Goal: Task Accomplishment & Management: Use online tool/utility

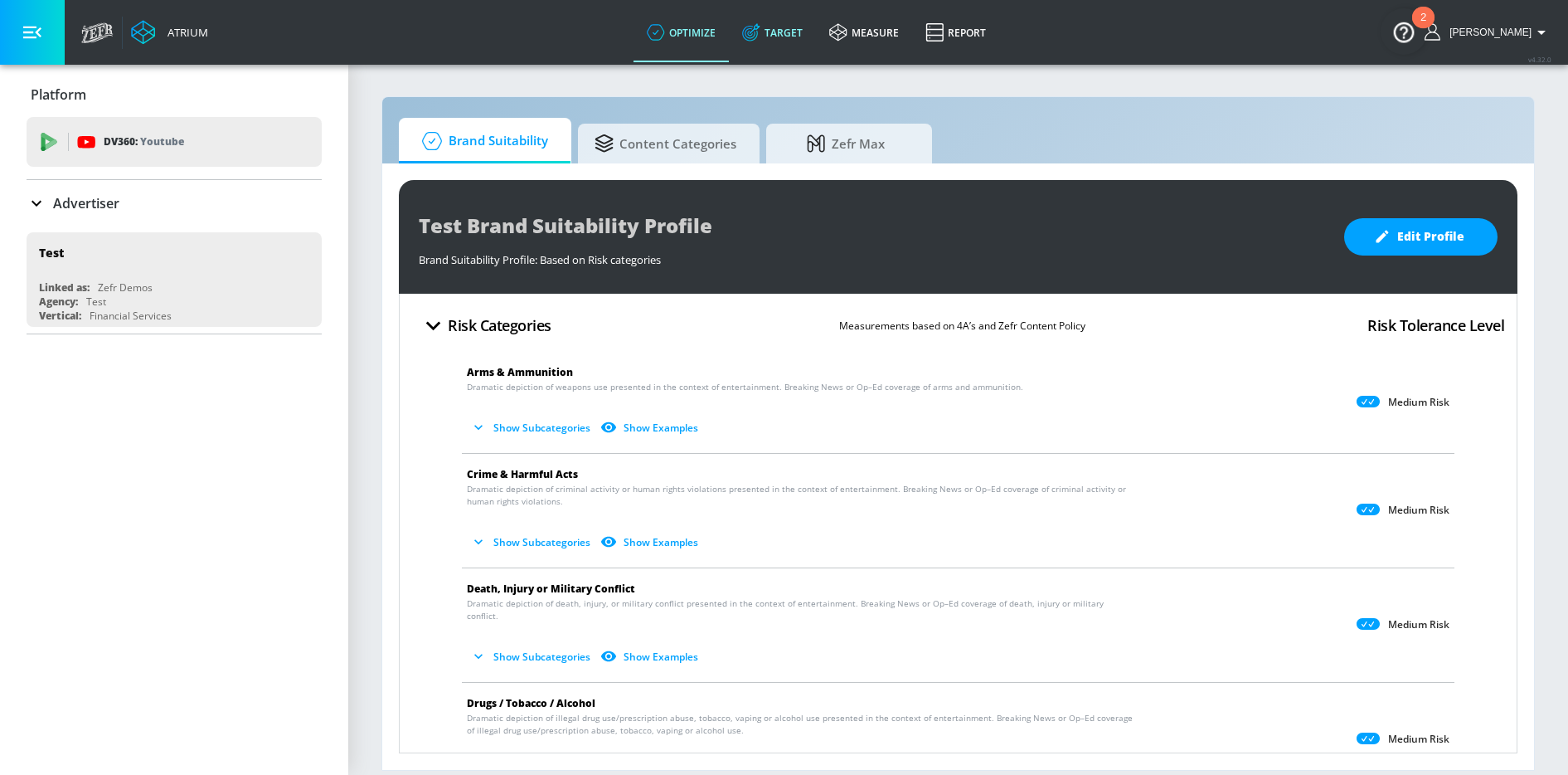
click at [789, 36] on link "Target" at bounding box center [772, 32] width 87 height 59
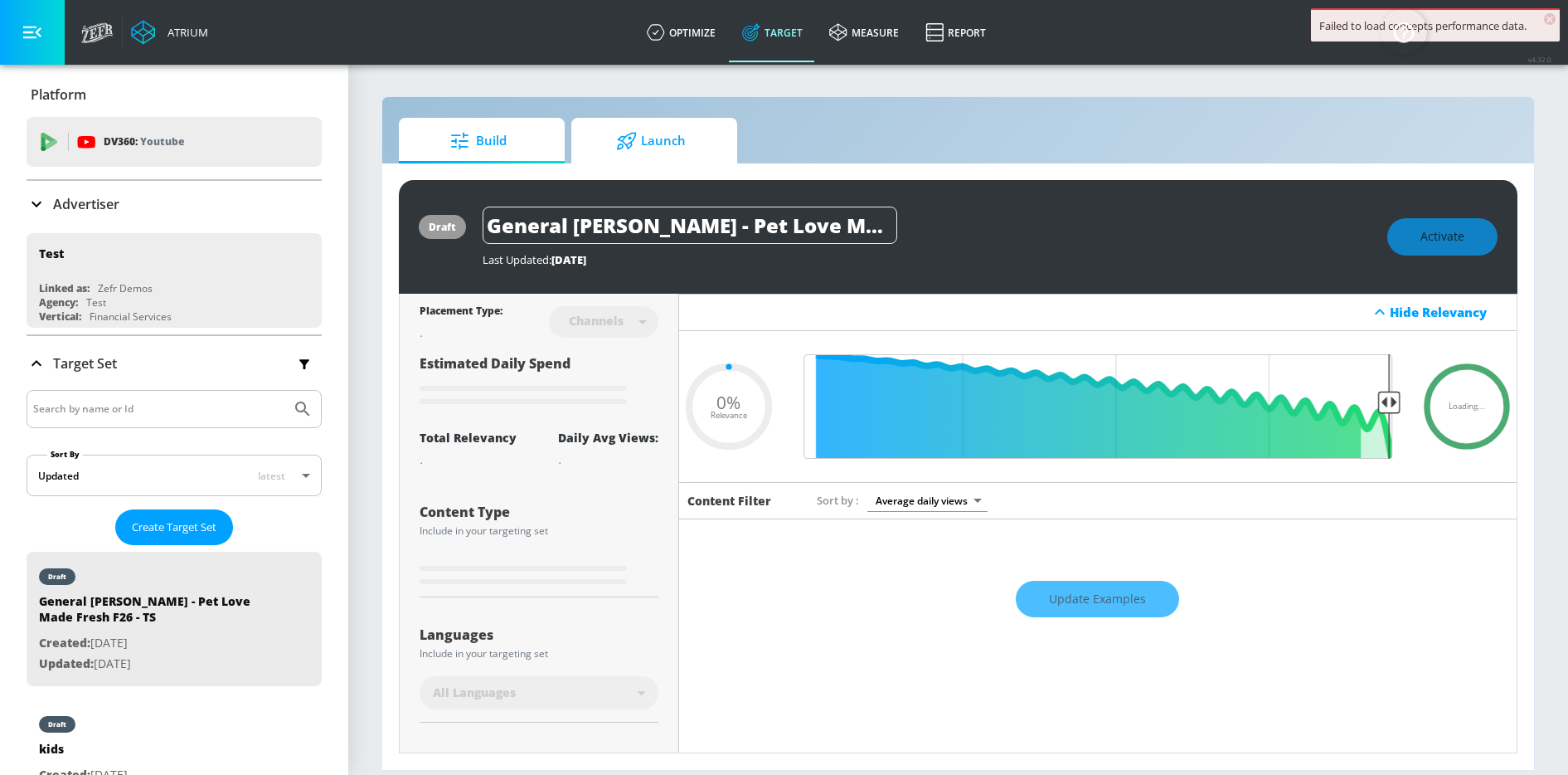
type input "0.05"
click at [657, 137] on span "Launch" at bounding box center [651, 141] width 126 height 40
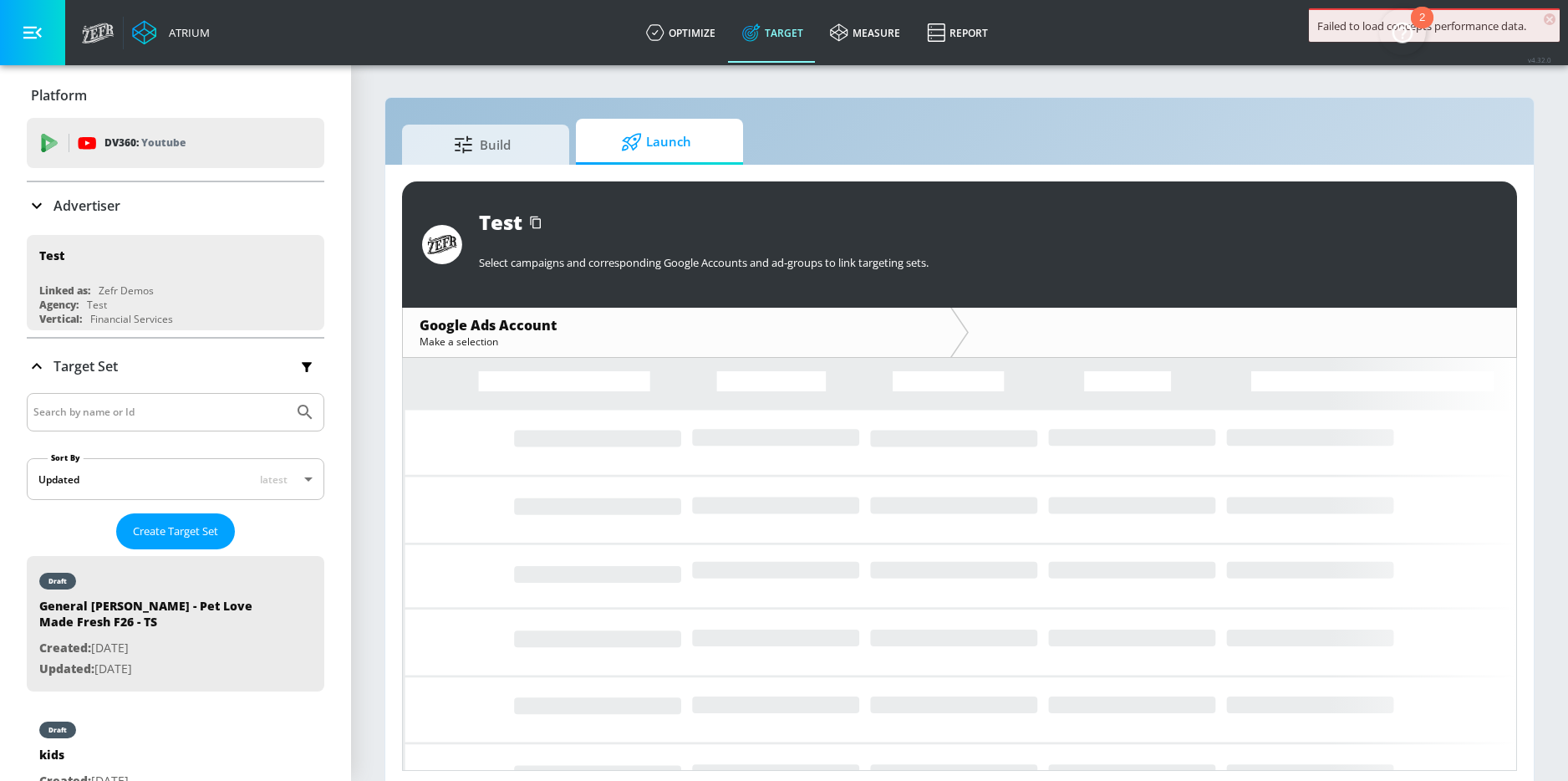
click at [110, 407] on input "Search by name or Id" at bounding box center [159, 412] width 253 height 21
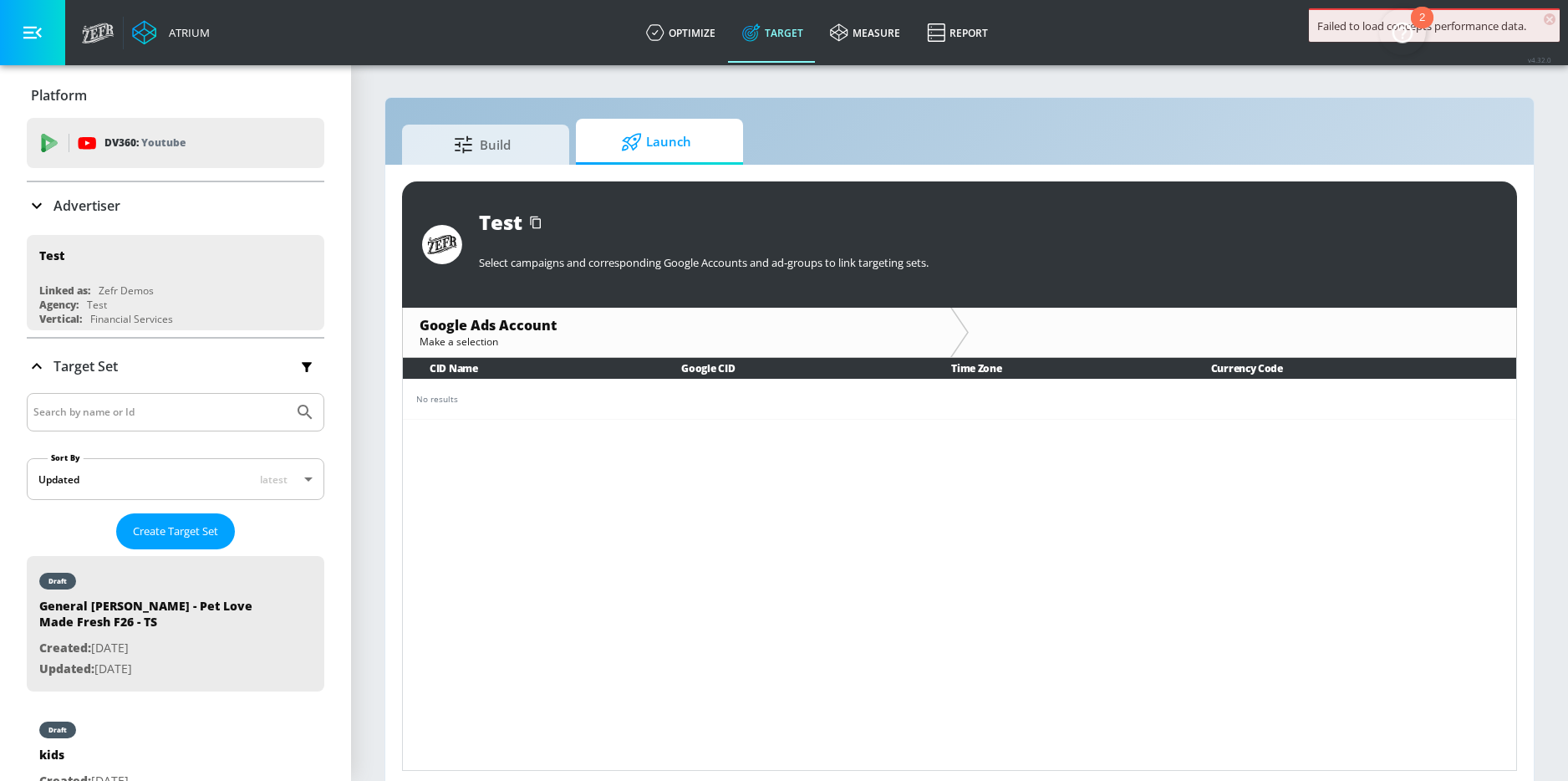
type input "A"
click at [35, 211] on icon at bounding box center [37, 206] width 20 height 20
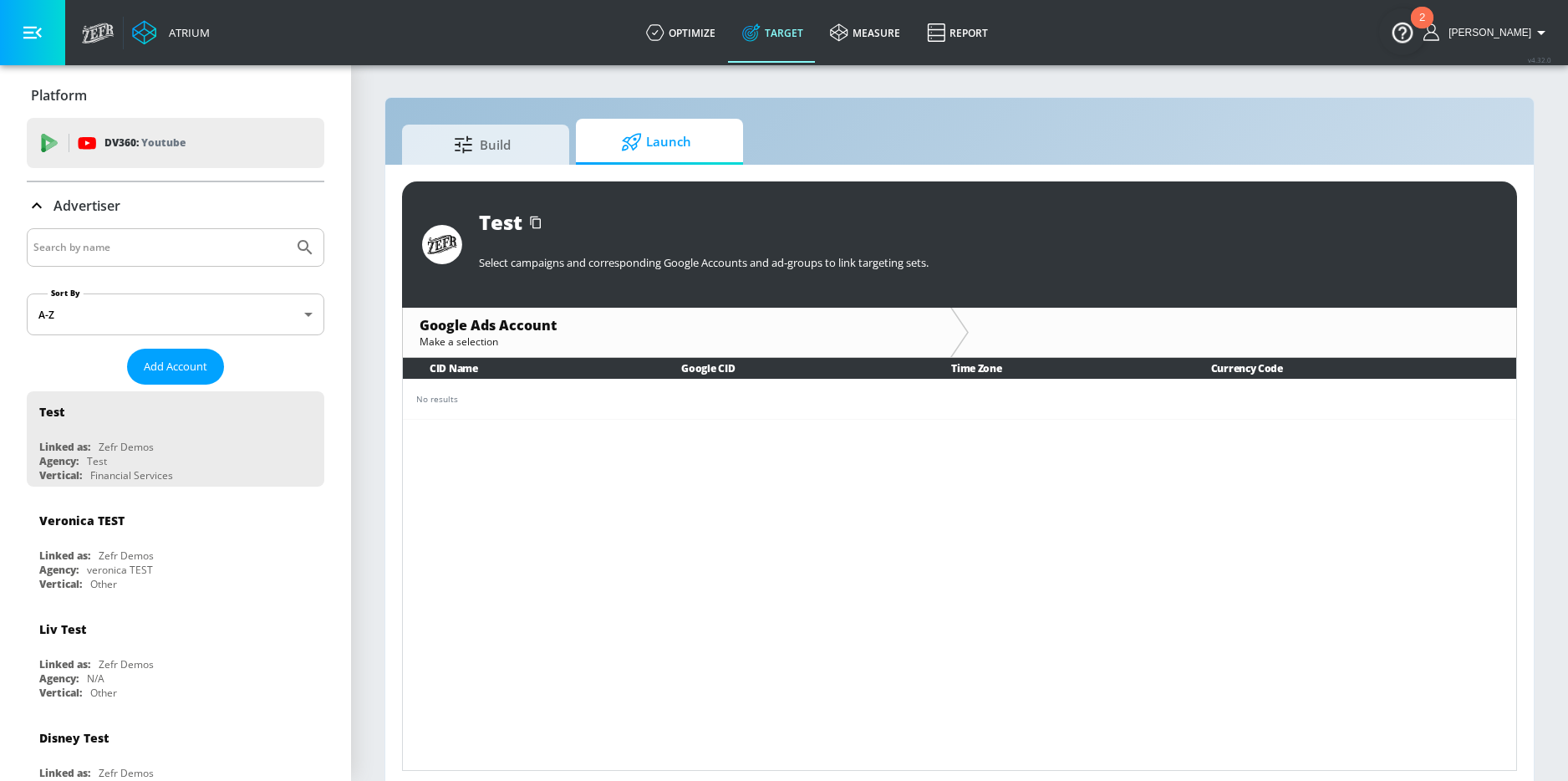
click at [87, 263] on div at bounding box center [175, 247] width 298 height 38
click at [88, 252] on input "Search by name" at bounding box center [159, 248] width 253 height 21
type input "A"
click at [287, 229] on button "Submit Search" at bounding box center [305, 247] width 37 height 37
click at [74, 249] on input "Moslon" at bounding box center [159, 248] width 253 height 21
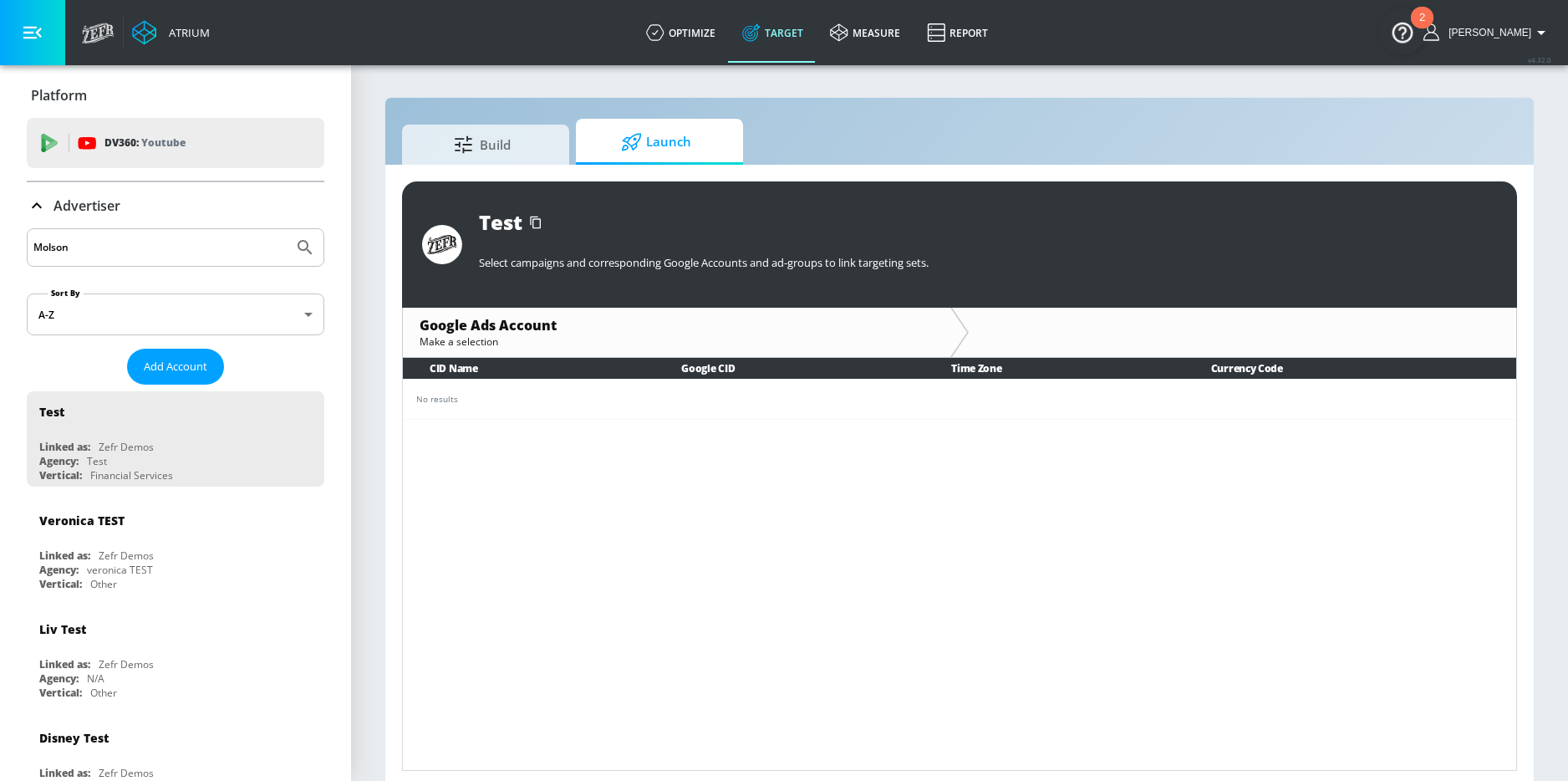
type input "Molson"
click at [287, 229] on button "Submit Search" at bounding box center [305, 247] width 37 height 37
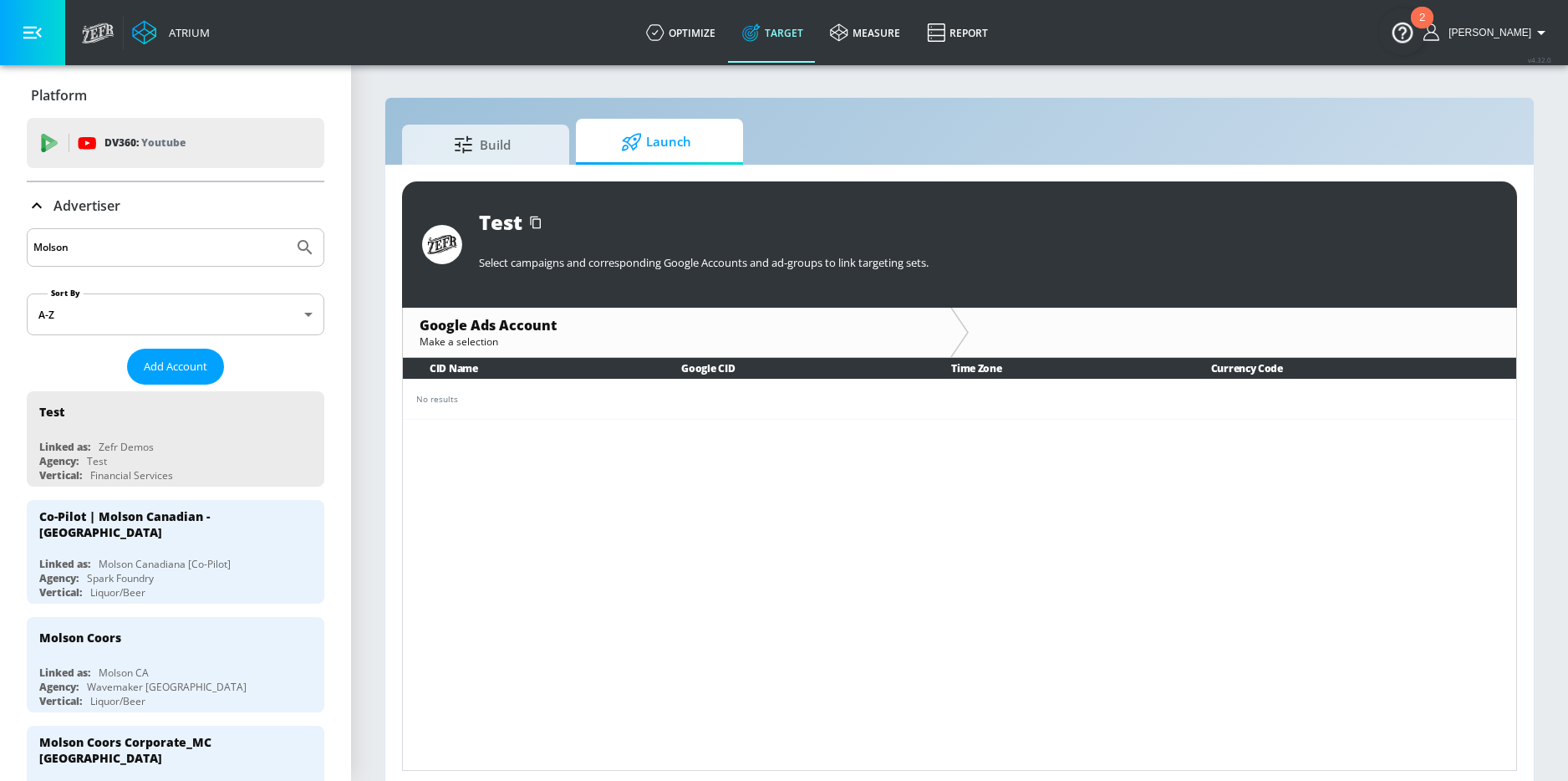
drag, startPoint x: 164, startPoint y: 247, endPoint x: 18, endPoint y: 247, distance: 146.0
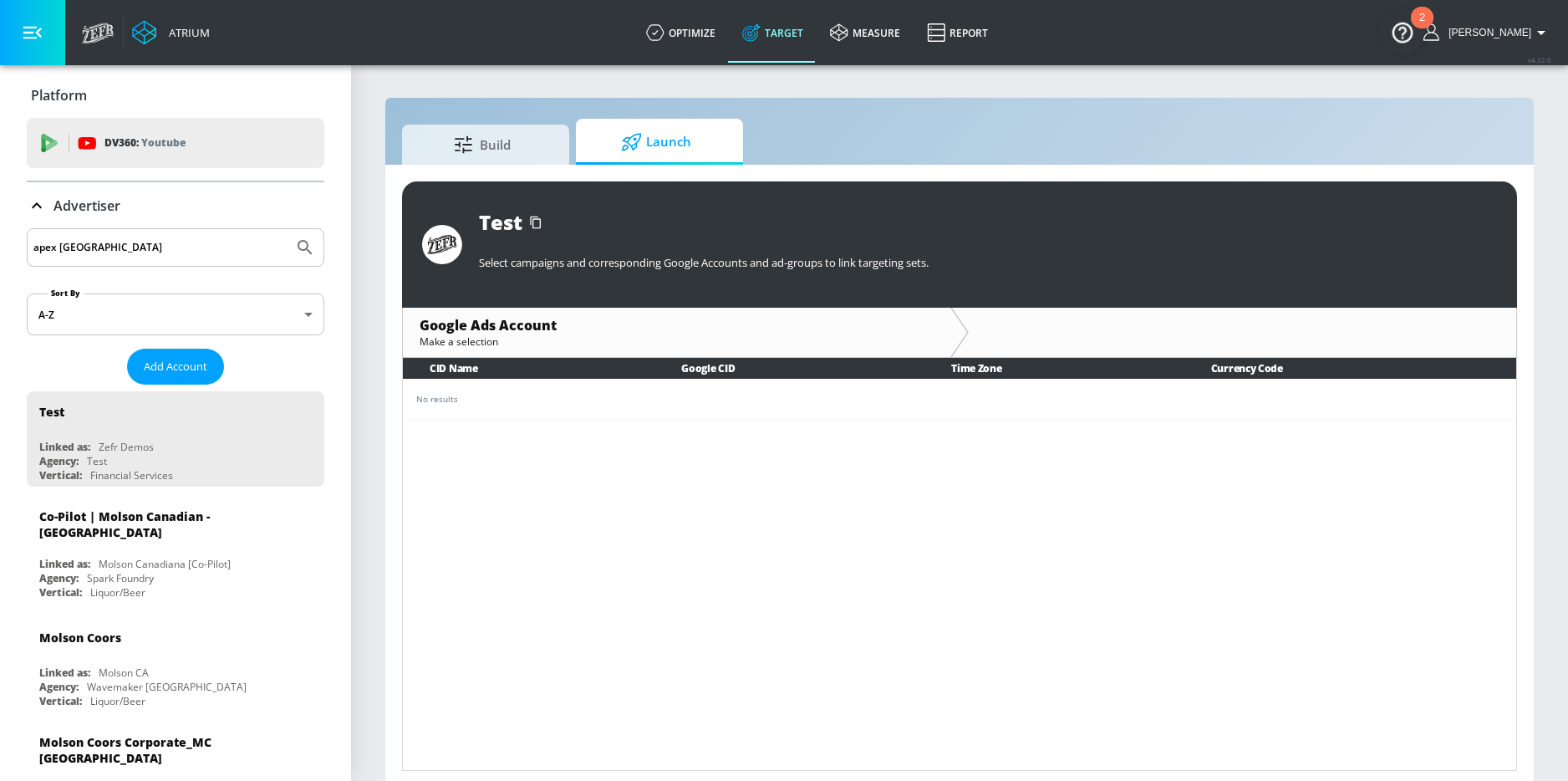
click at [287, 229] on button "Submit Search" at bounding box center [305, 247] width 37 height 37
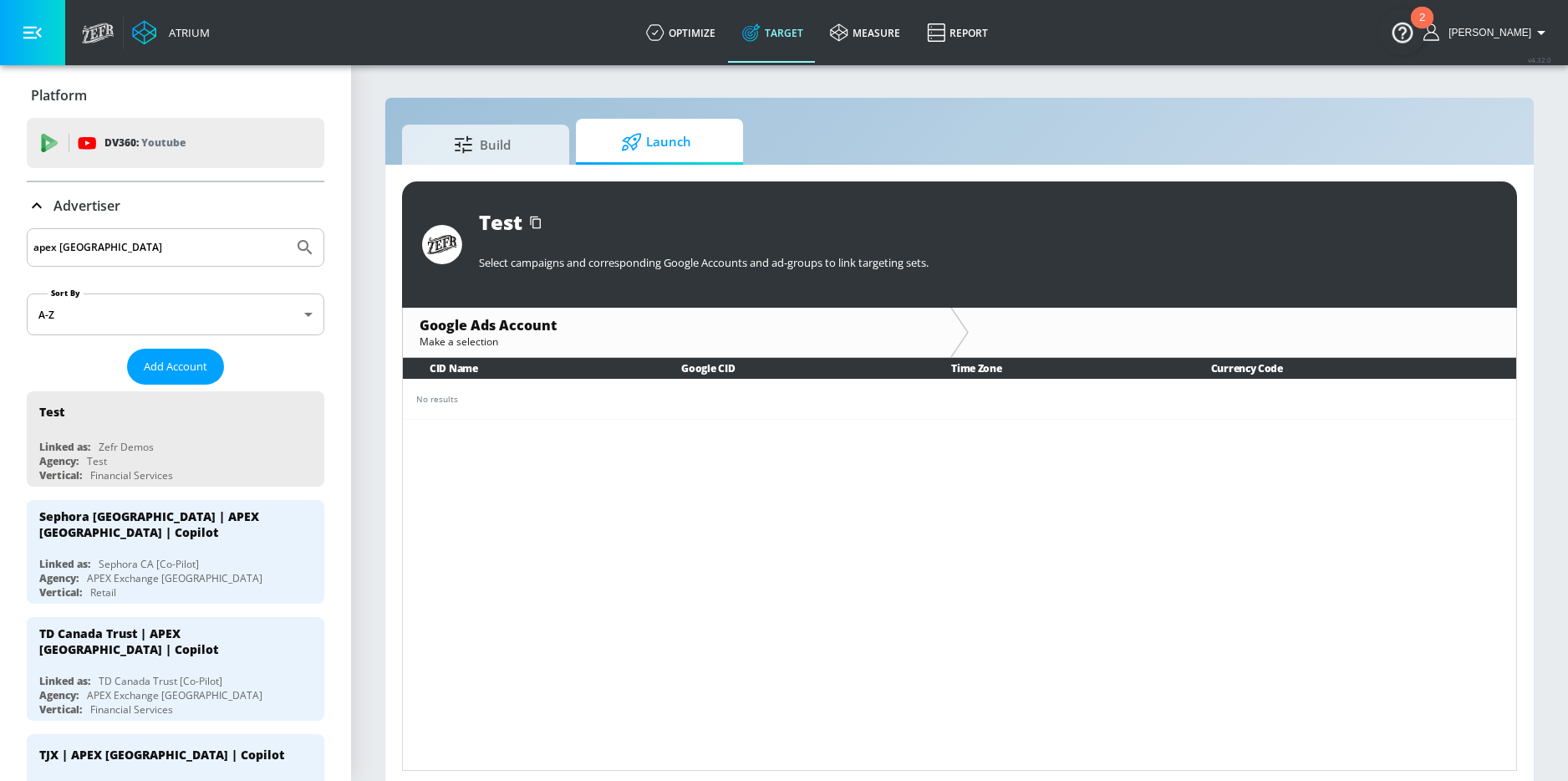
click at [139, 245] on input "apex canada" at bounding box center [159, 248] width 253 height 21
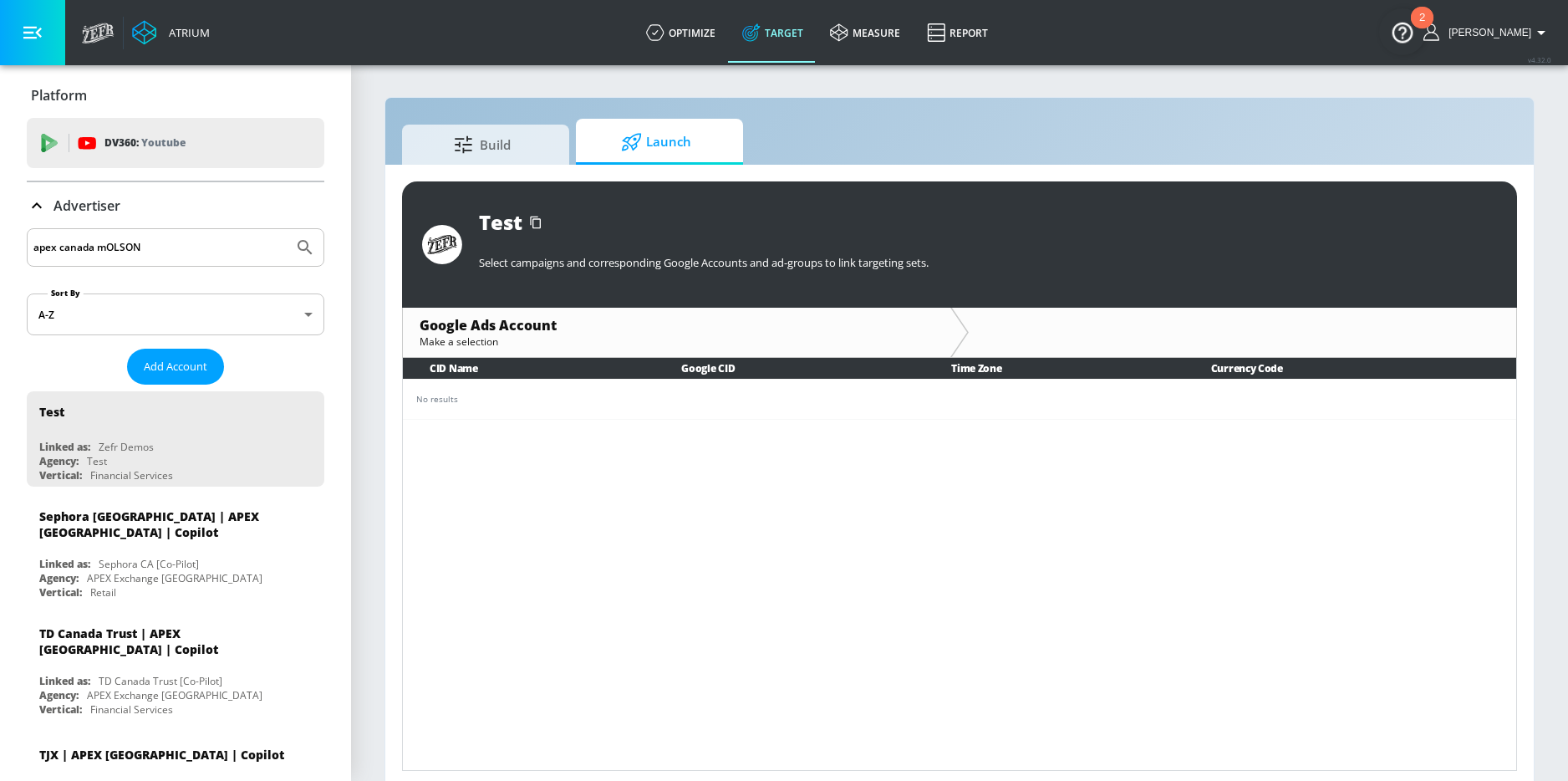
click at [287, 229] on button "Submit Search" at bounding box center [305, 247] width 37 height 37
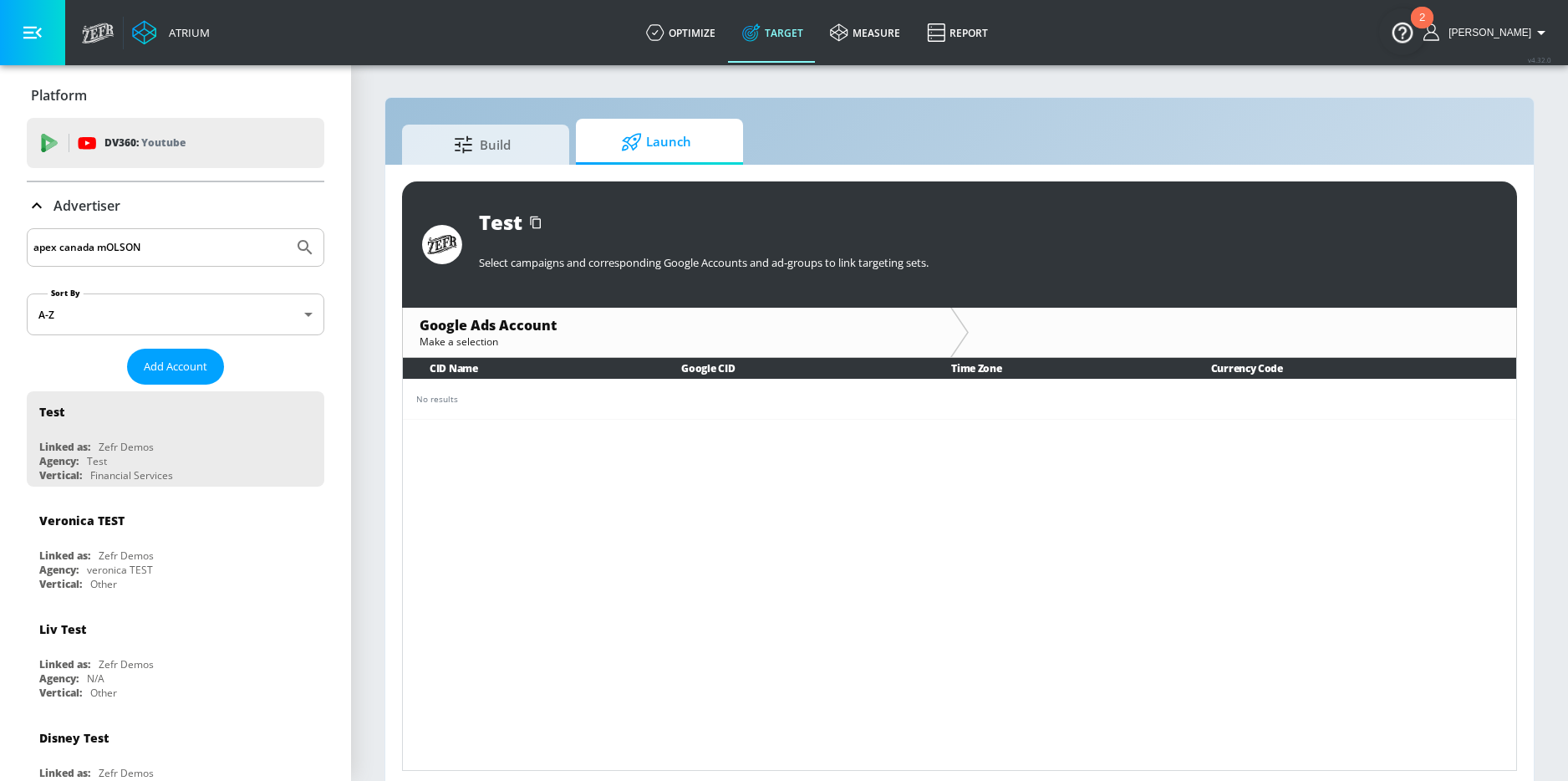
drag, startPoint x: 147, startPoint y: 249, endPoint x: 101, endPoint y: 249, distance: 46.0
click at [101, 249] on input "apex canada mOLSON" at bounding box center [159, 248] width 253 height 21
type input "apex canada Molson"
click at [287, 229] on button "Submit Search" at bounding box center [305, 247] width 37 height 37
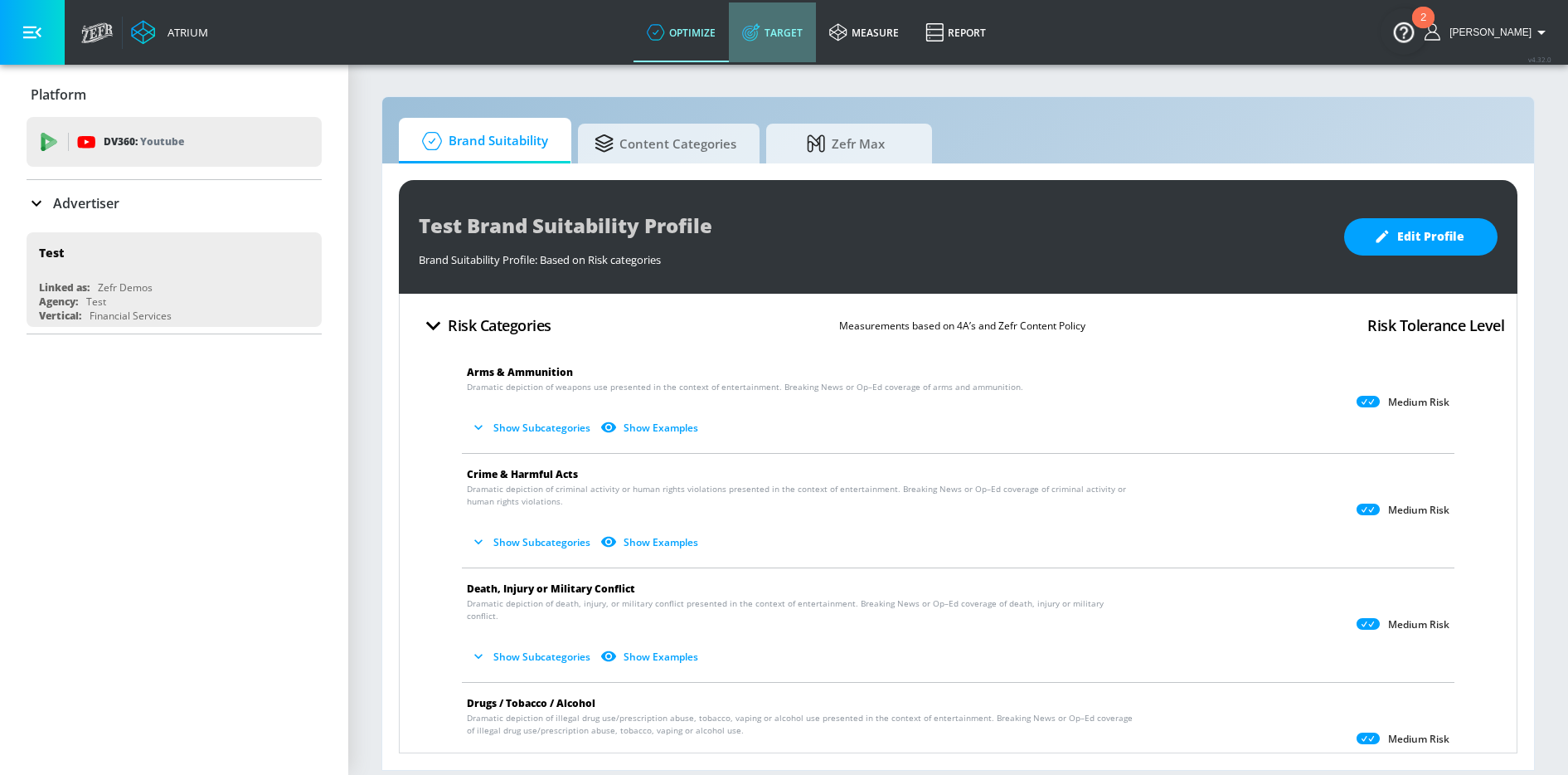
click at [793, 24] on link "Target" at bounding box center [772, 32] width 87 height 59
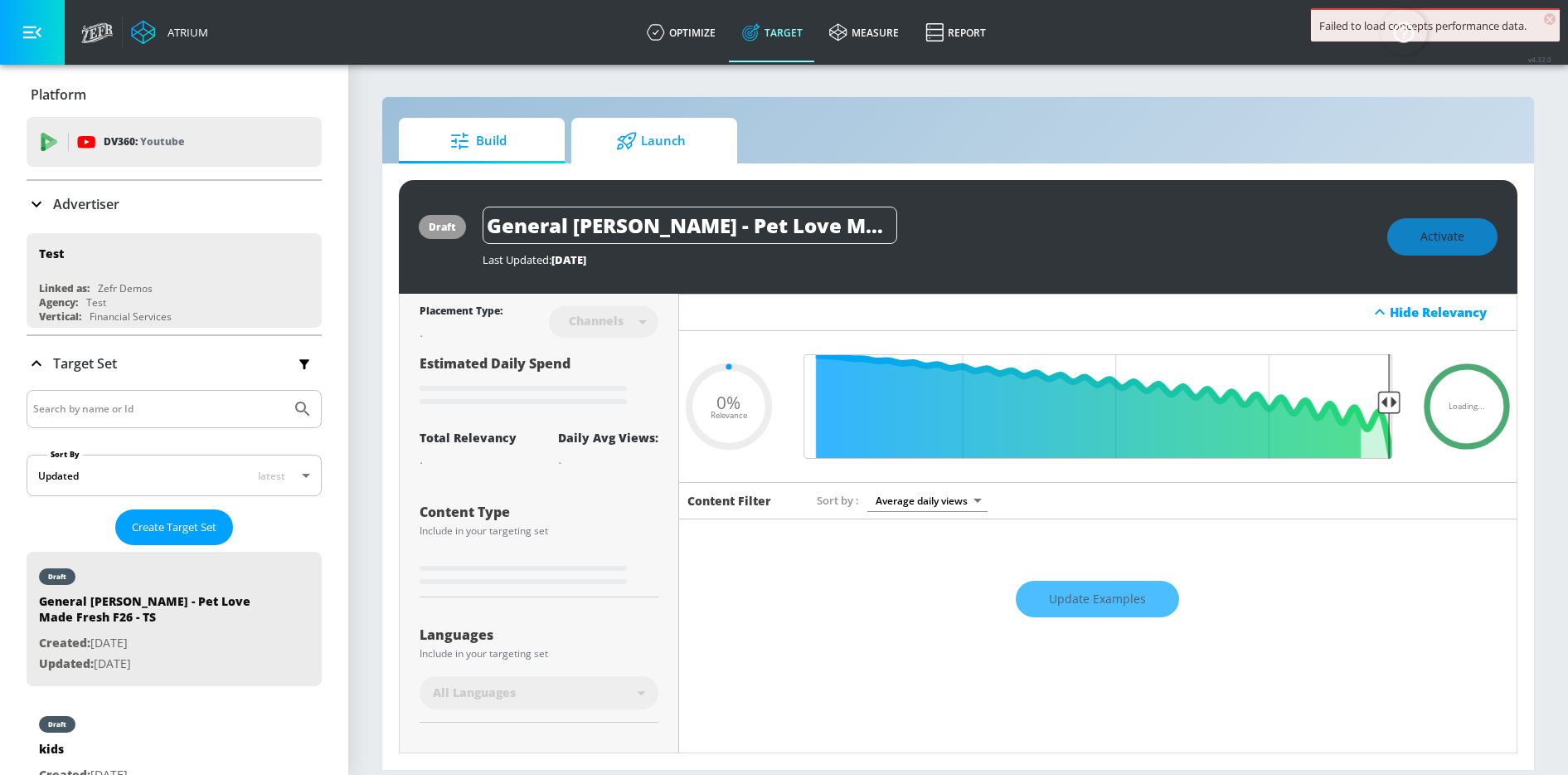
type input "0.05"
click at [646, 149] on span "Launch" at bounding box center [651, 141] width 126 height 40
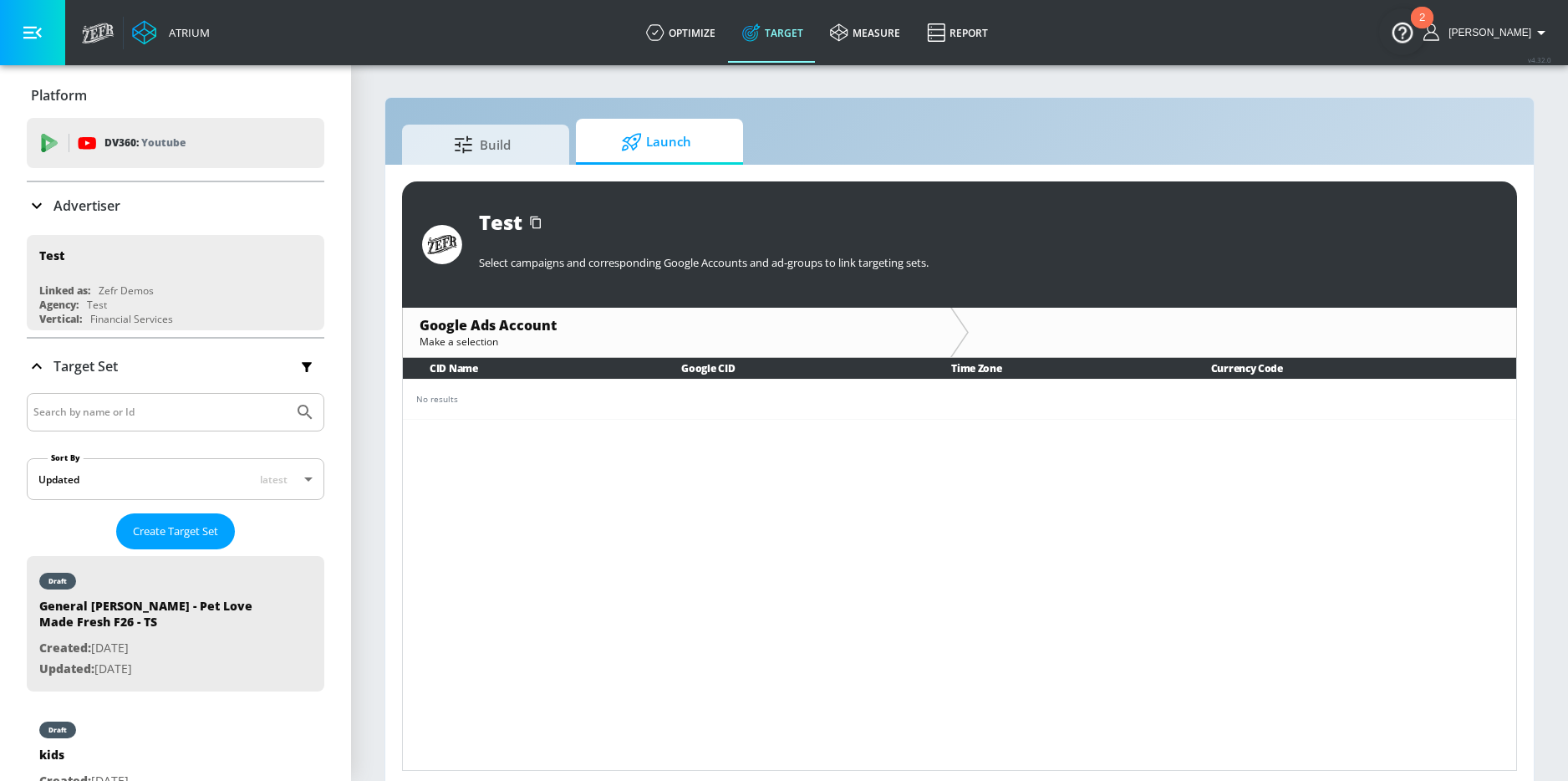
click at [92, 231] on ul "Test Linked as: Zefr Demos Agency: Test Vertical: Financial Services" at bounding box center [175, 282] width 298 height 109
click at [99, 209] on p "Advertiser" at bounding box center [87, 206] width 67 height 19
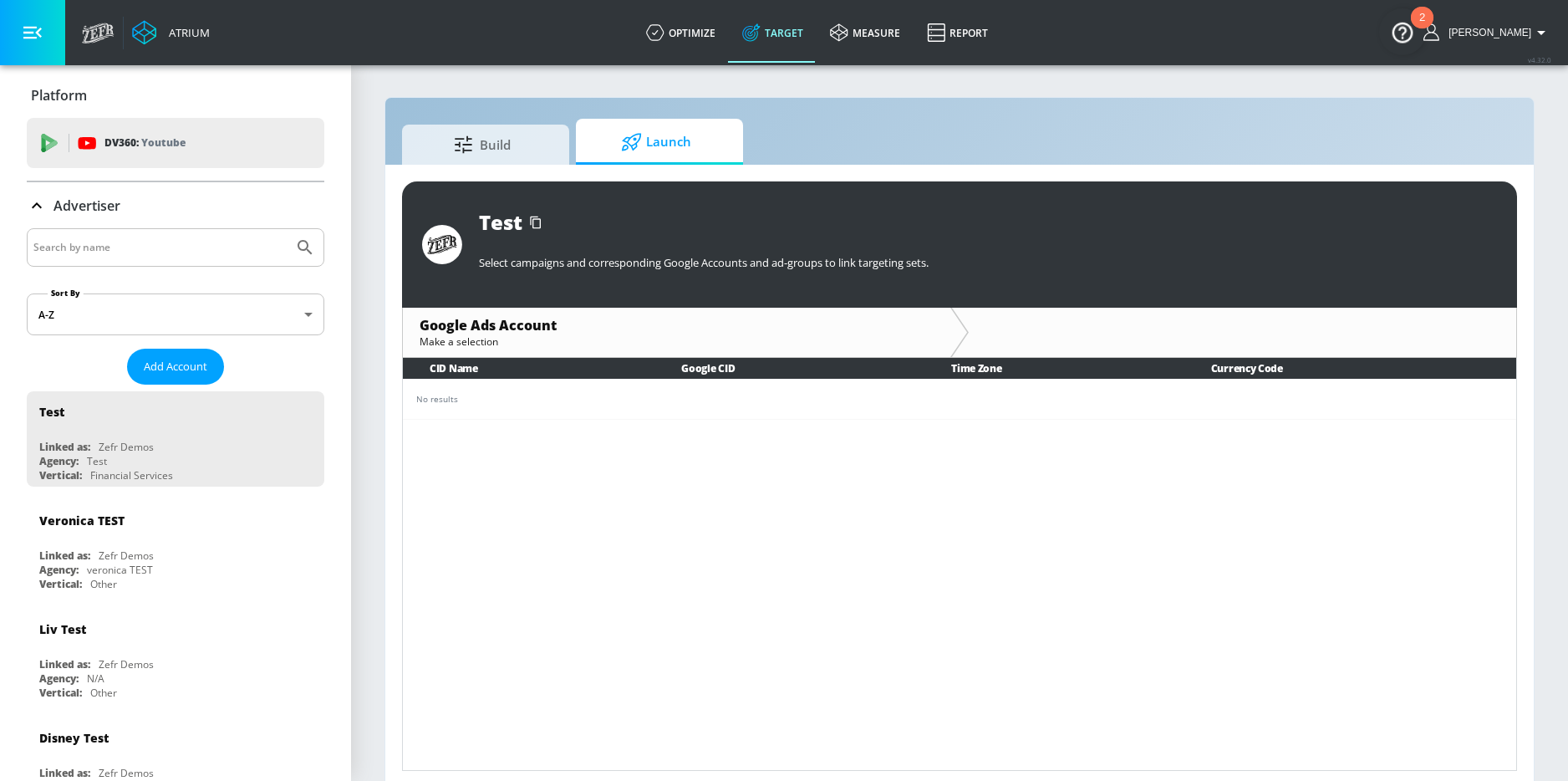
click at [100, 252] on input "Search by name" at bounding box center [159, 248] width 253 height 21
type input "Molson coors"
click at [287, 229] on button "Submit Search" at bounding box center [305, 247] width 37 height 37
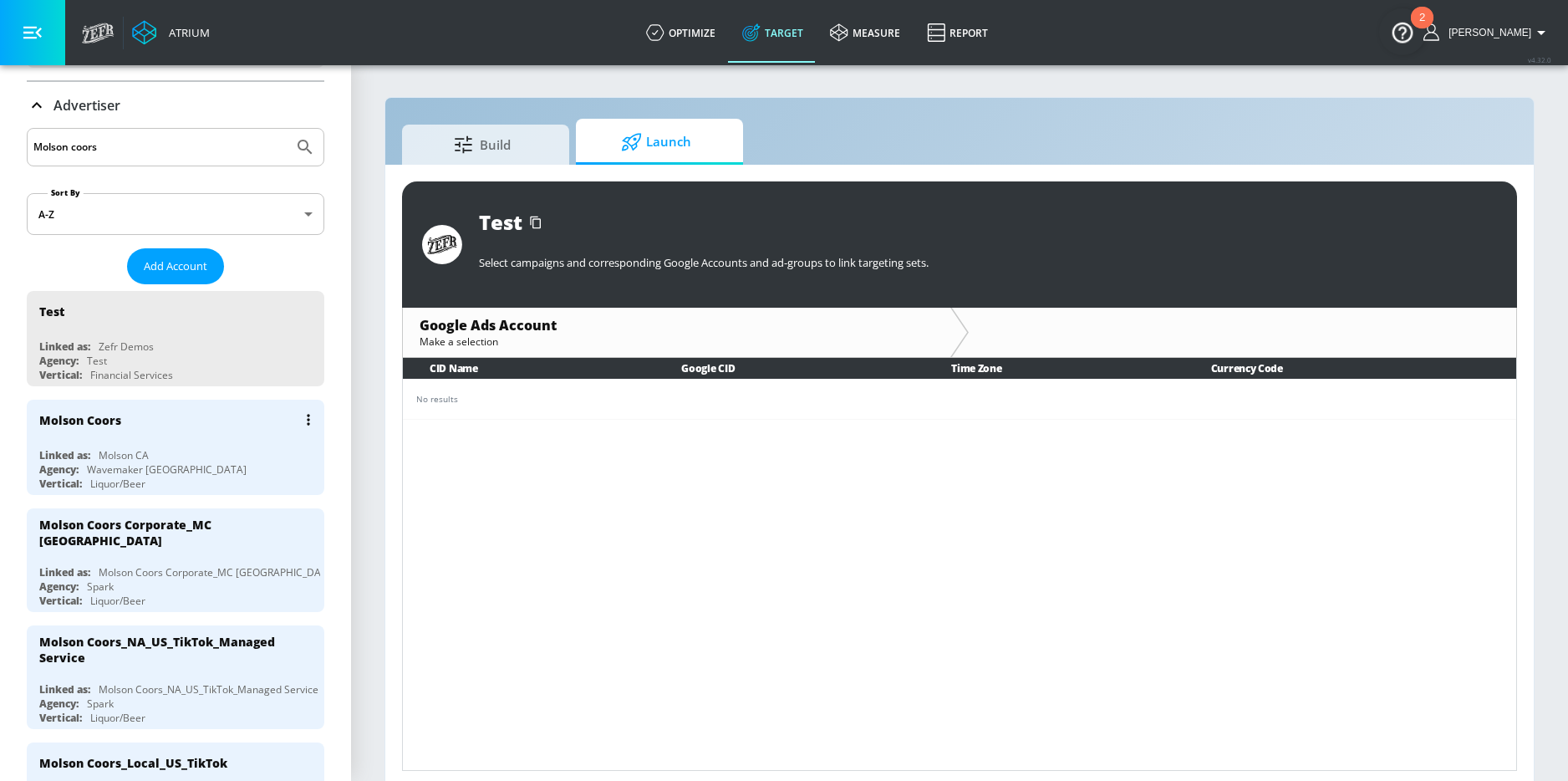
scroll to position [99, 0]
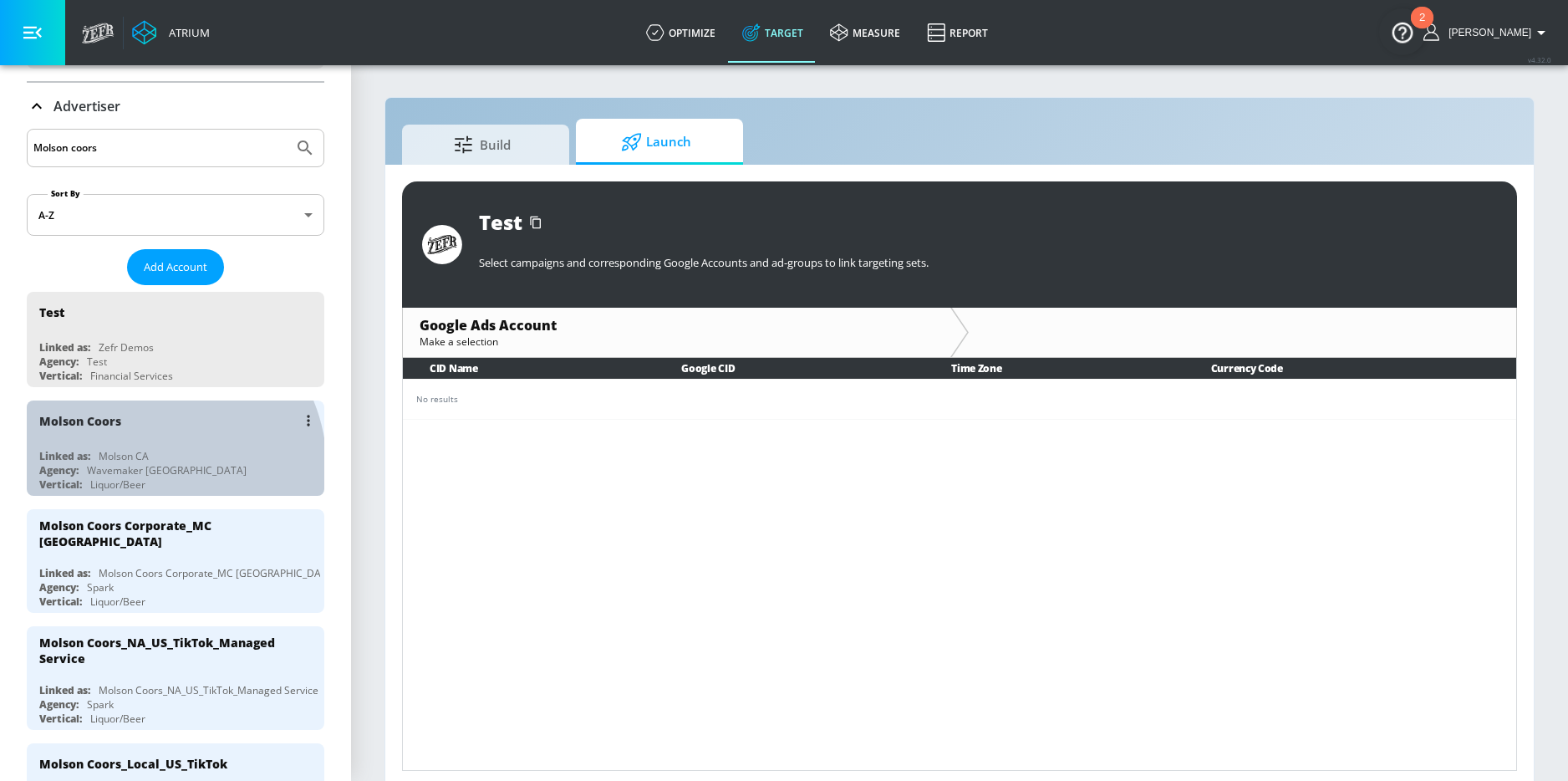
click at [149, 468] on div "Wavemaker [GEOGRAPHIC_DATA]" at bounding box center [166, 470] width 160 height 14
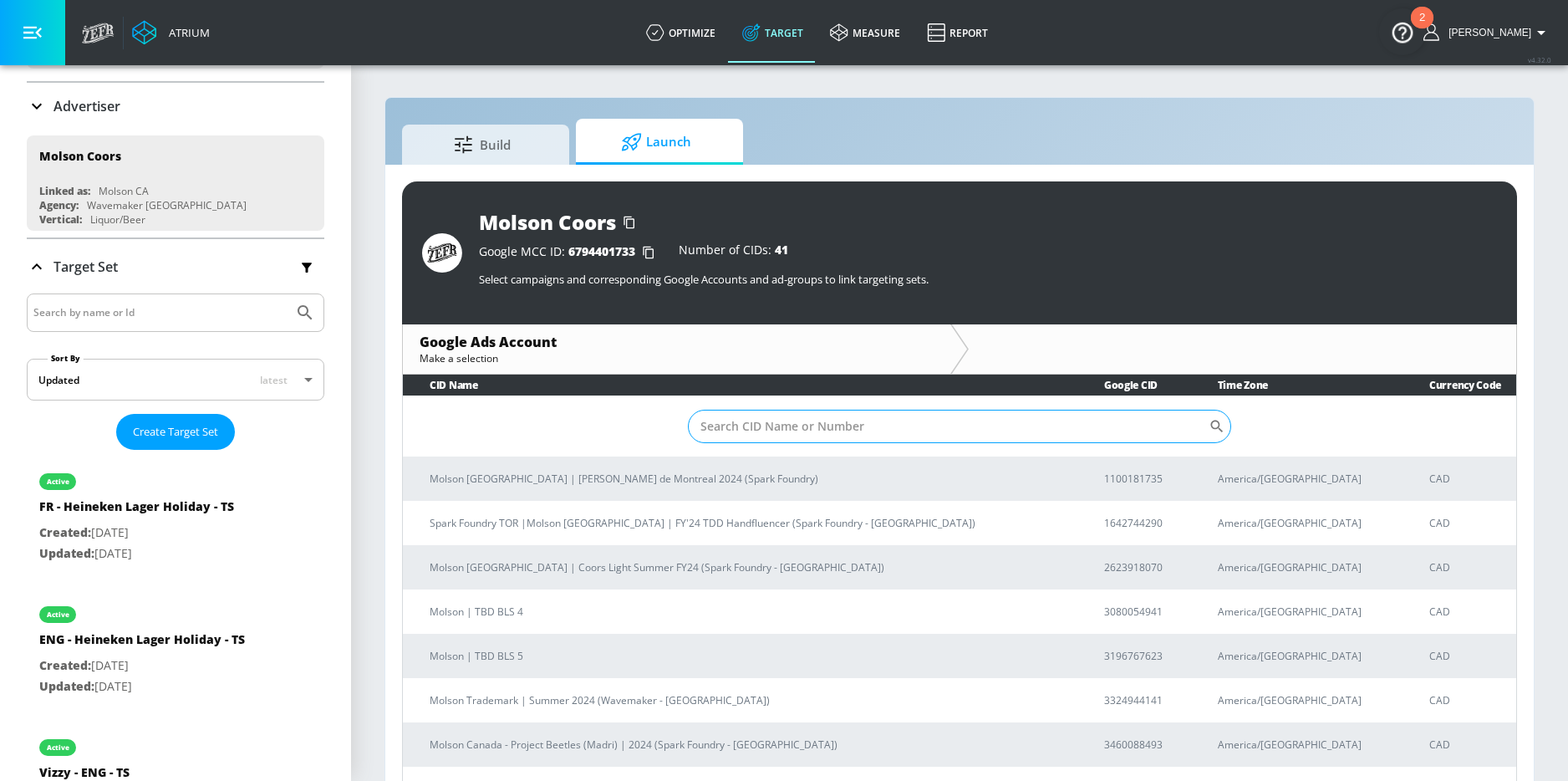
click at [772, 415] on input "Sort By" at bounding box center [948, 425] width 521 height 33
paste input "8587673344"
type input "8587673344"
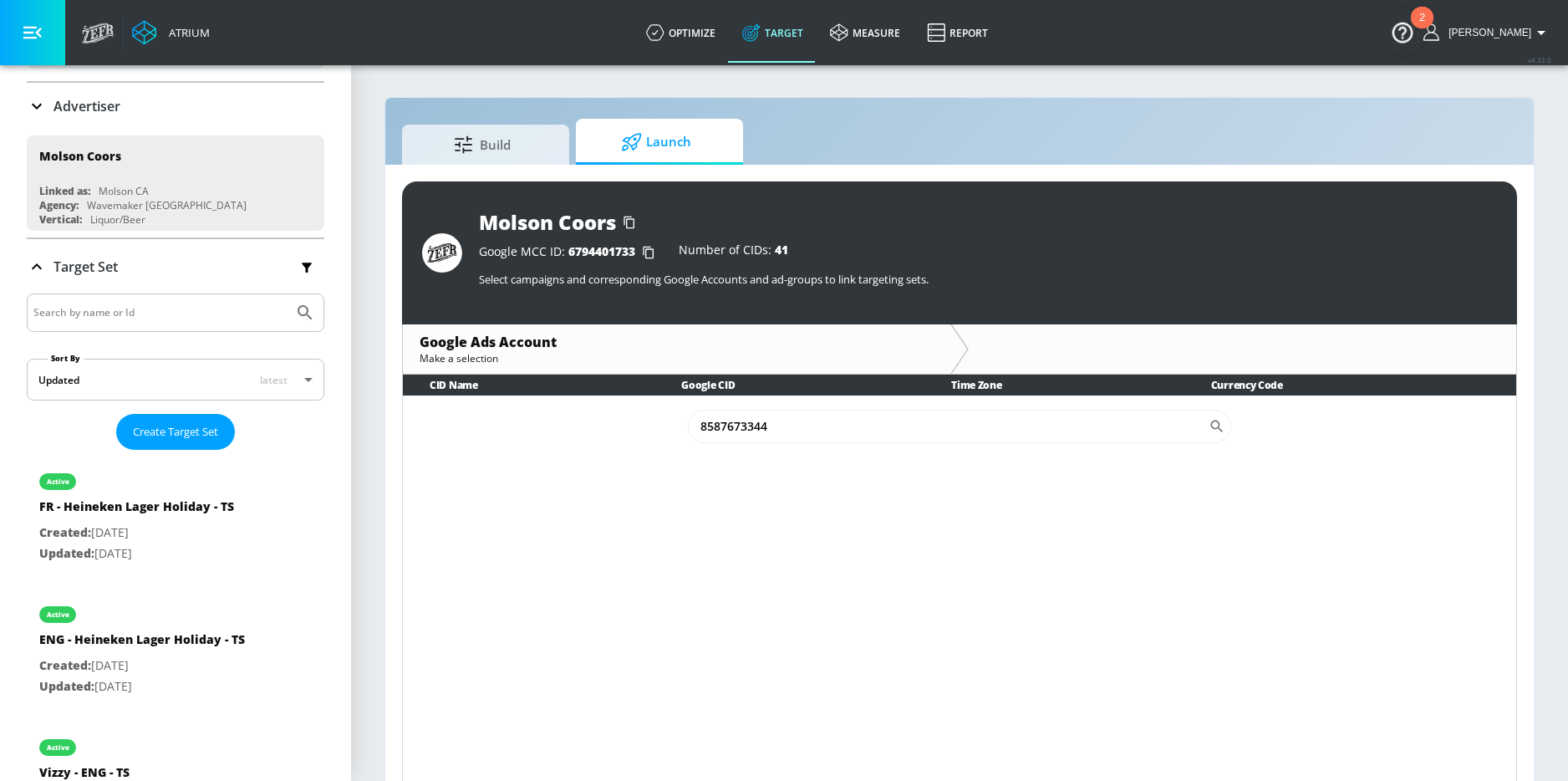
drag, startPoint x: 772, startPoint y: 432, endPoint x: 667, endPoint y: 432, distance: 105.0
click at [667, 432] on td "8587673344 ​" at bounding box center [960, 425] width 1113 height 61
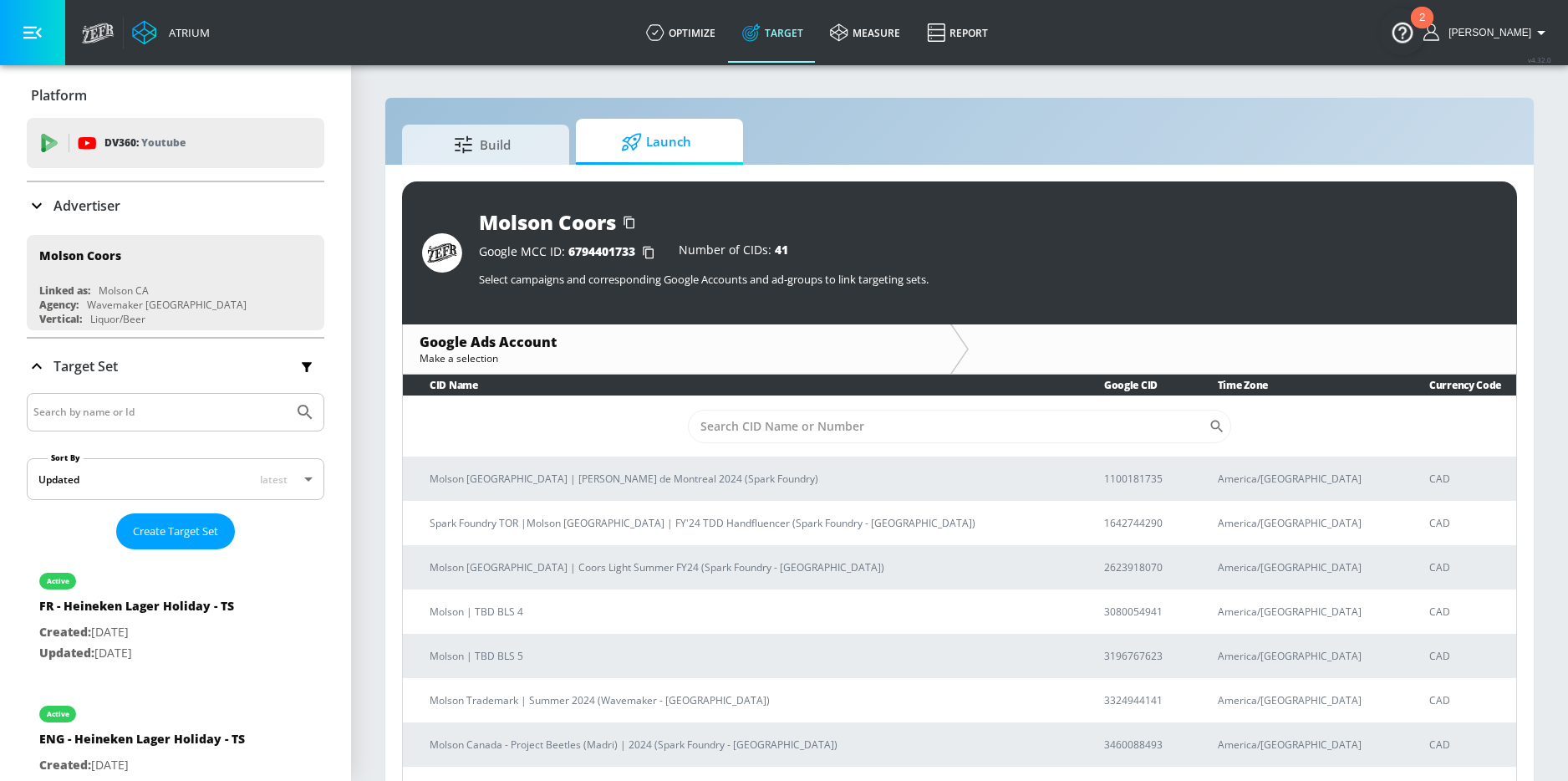
click at [72, 208] on p "Advertiser" at bounding box center [87, 206] width 67 height 19
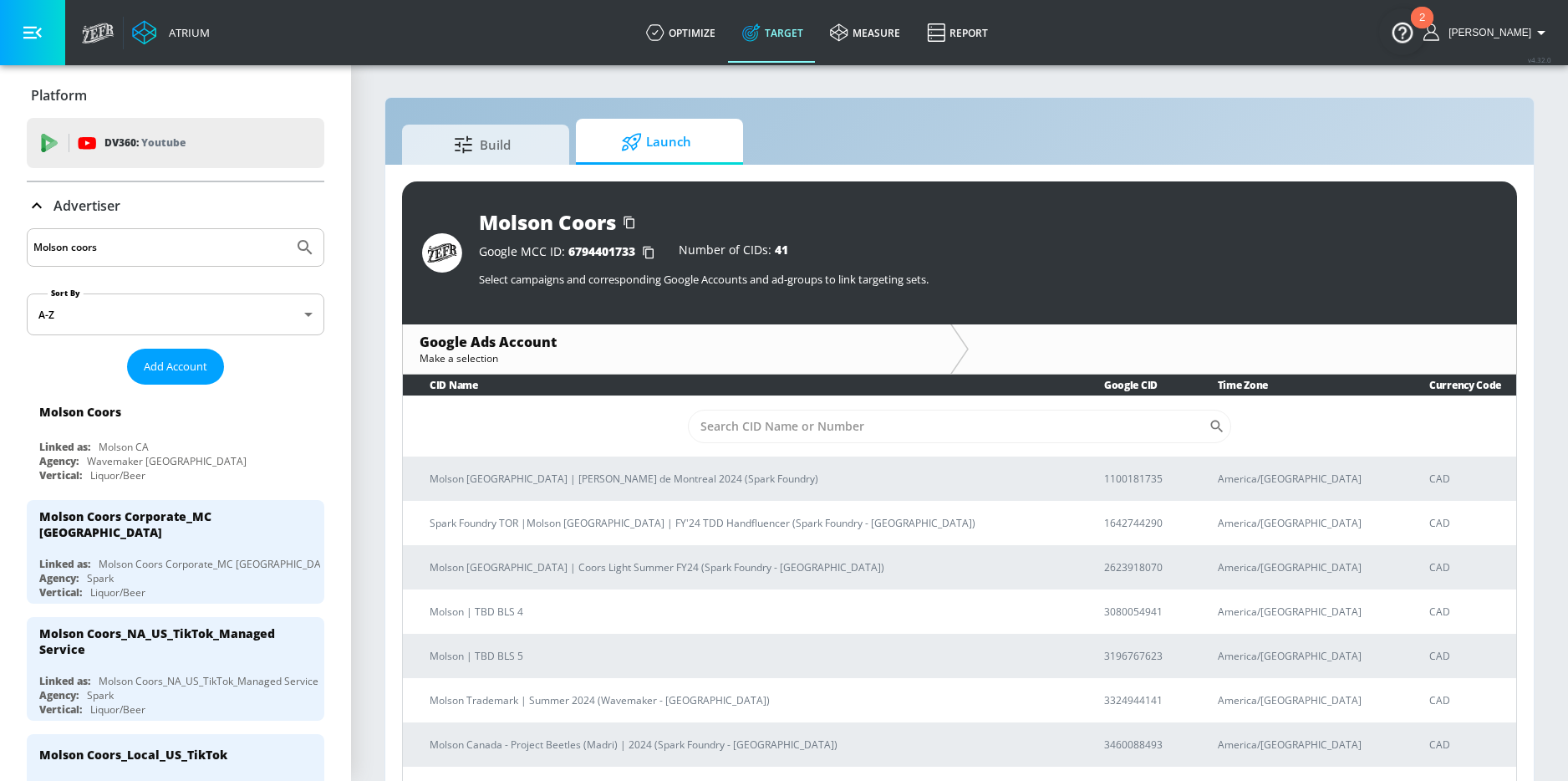
click at [124, 249] on input "Molson coors" at bounding box center [159, 248] width 253 height 21
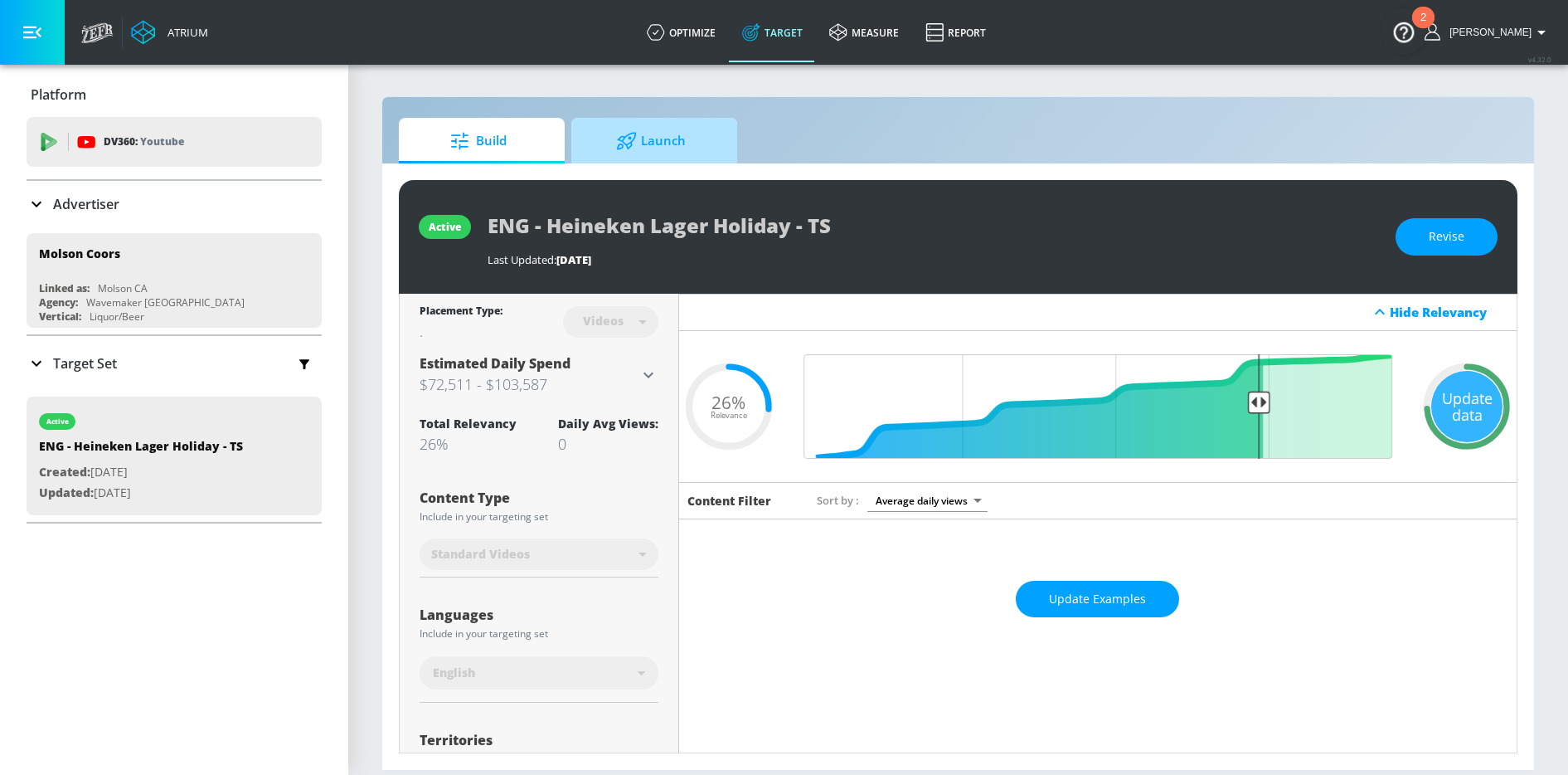
click at [657, 153] on span "Launch" at bounding box center [651, 141] width 126 height 40
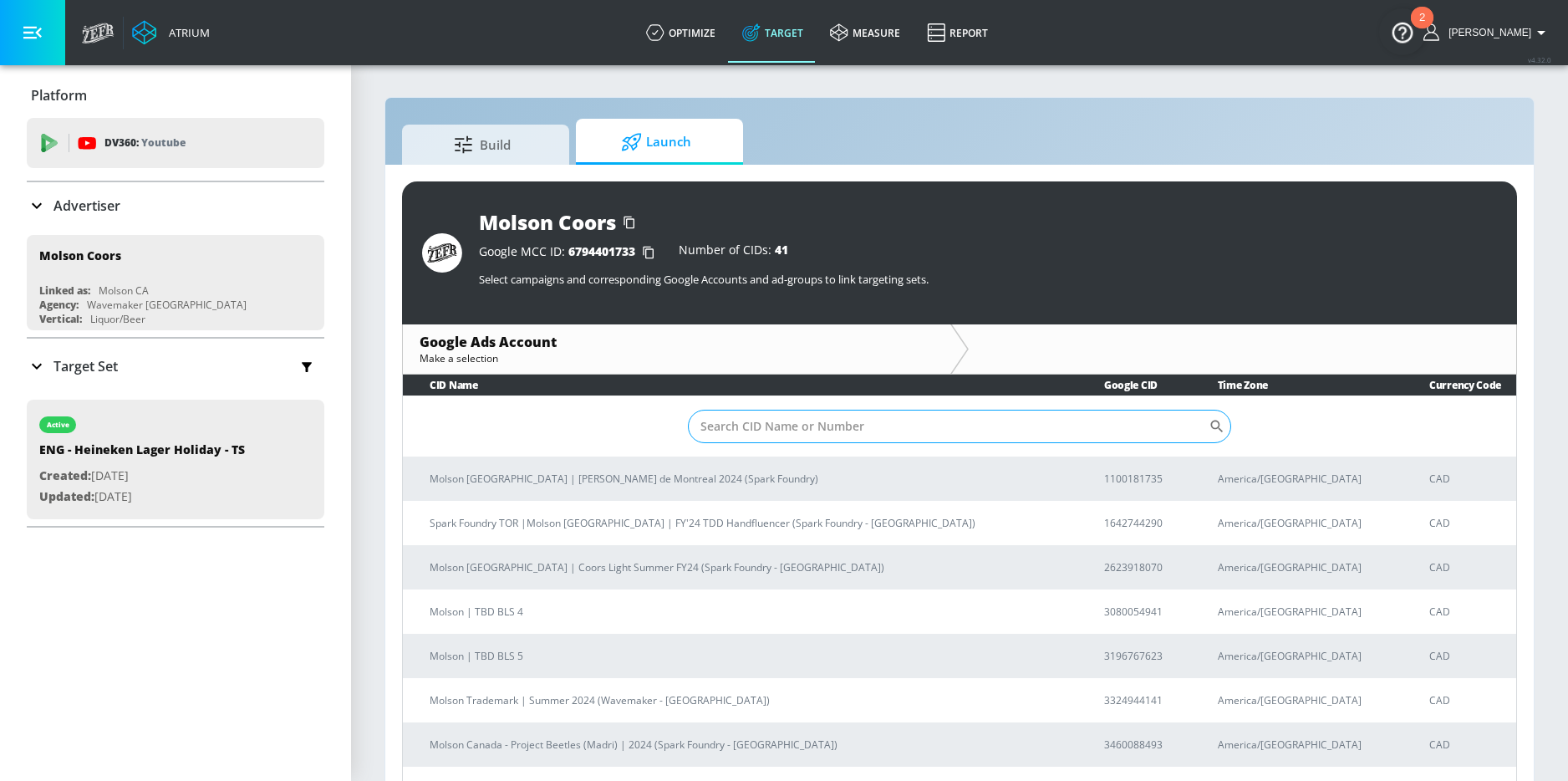
click at [754, 424] on input "Sort By" at bounding box center [948, 425] width 521 height 33
click at [775, 418] on input "Sort By" at bounding box center [948, 425] width 521 height 33
paste input "8587673344"
type input "8587673344"
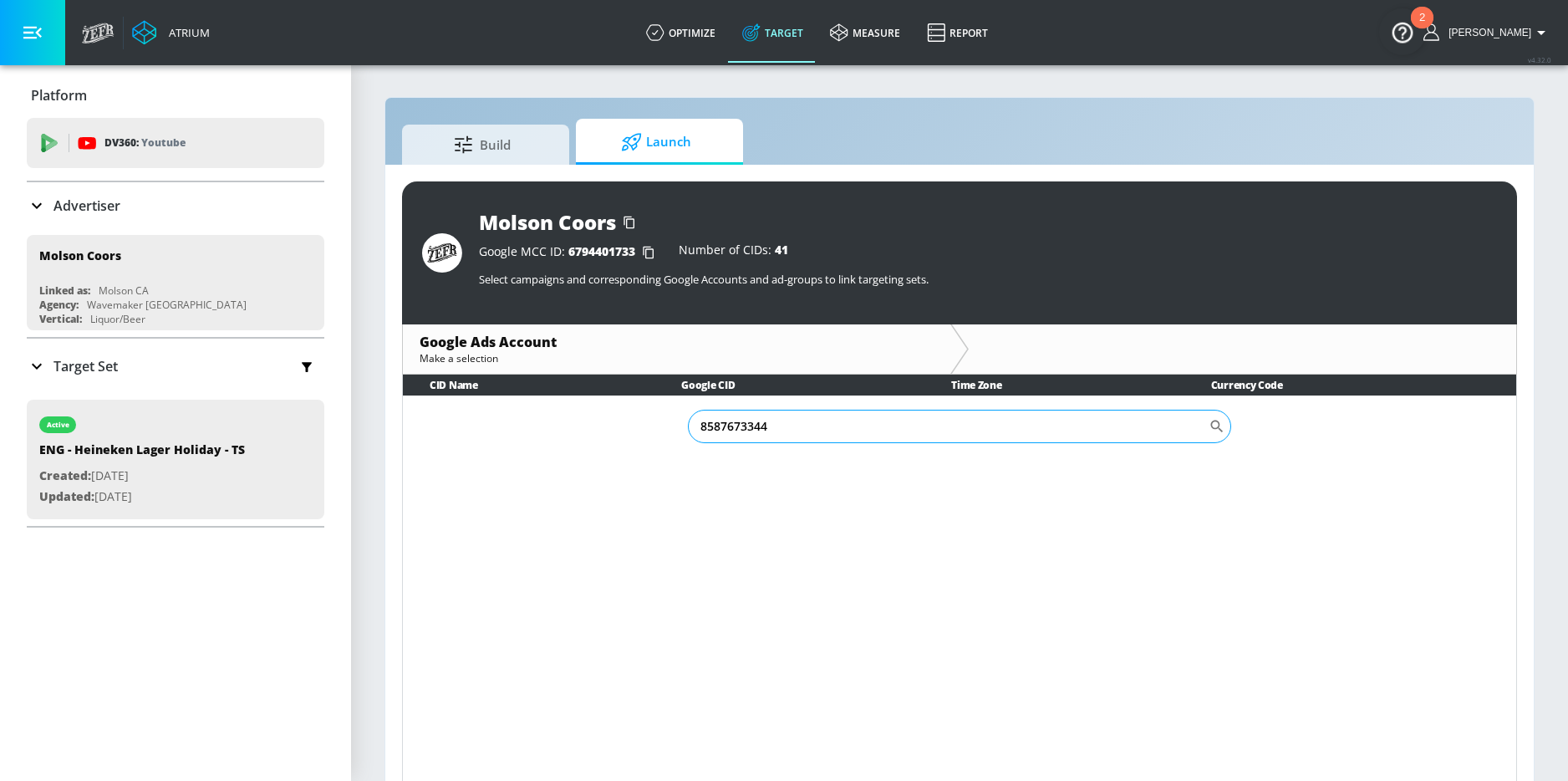
click at [776, 421] on input "8587673344" at bounding box center [948, 425] width 521 height 33
